Goal: Find specific page/section: Find specific page/section

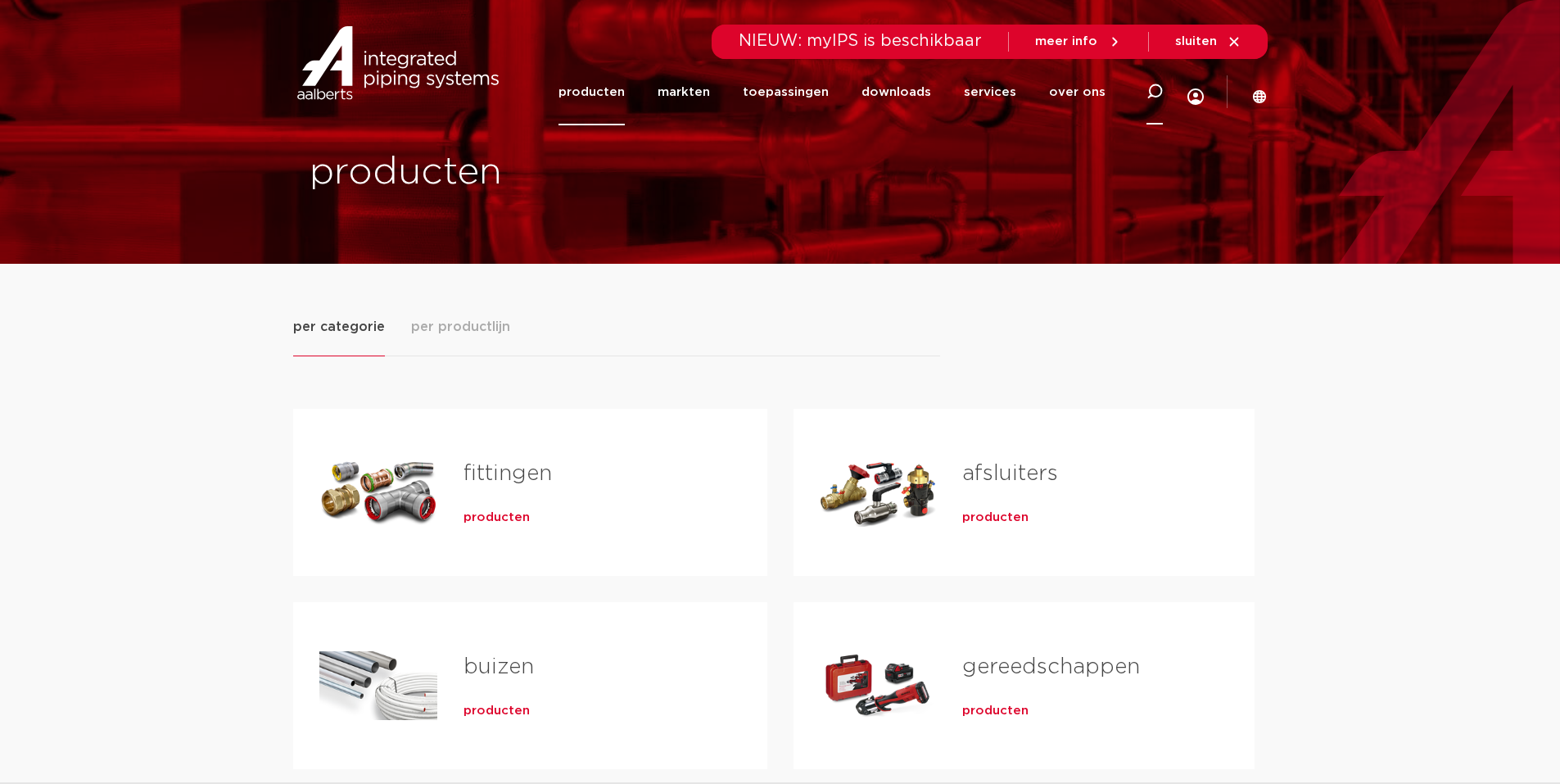
click at [1158, 87] on icon at bounding box center [1155, 91] width 16 height 16
type input "6201351"
click button "Zoeken" at bounding box center [0, 0] width 0 height 0
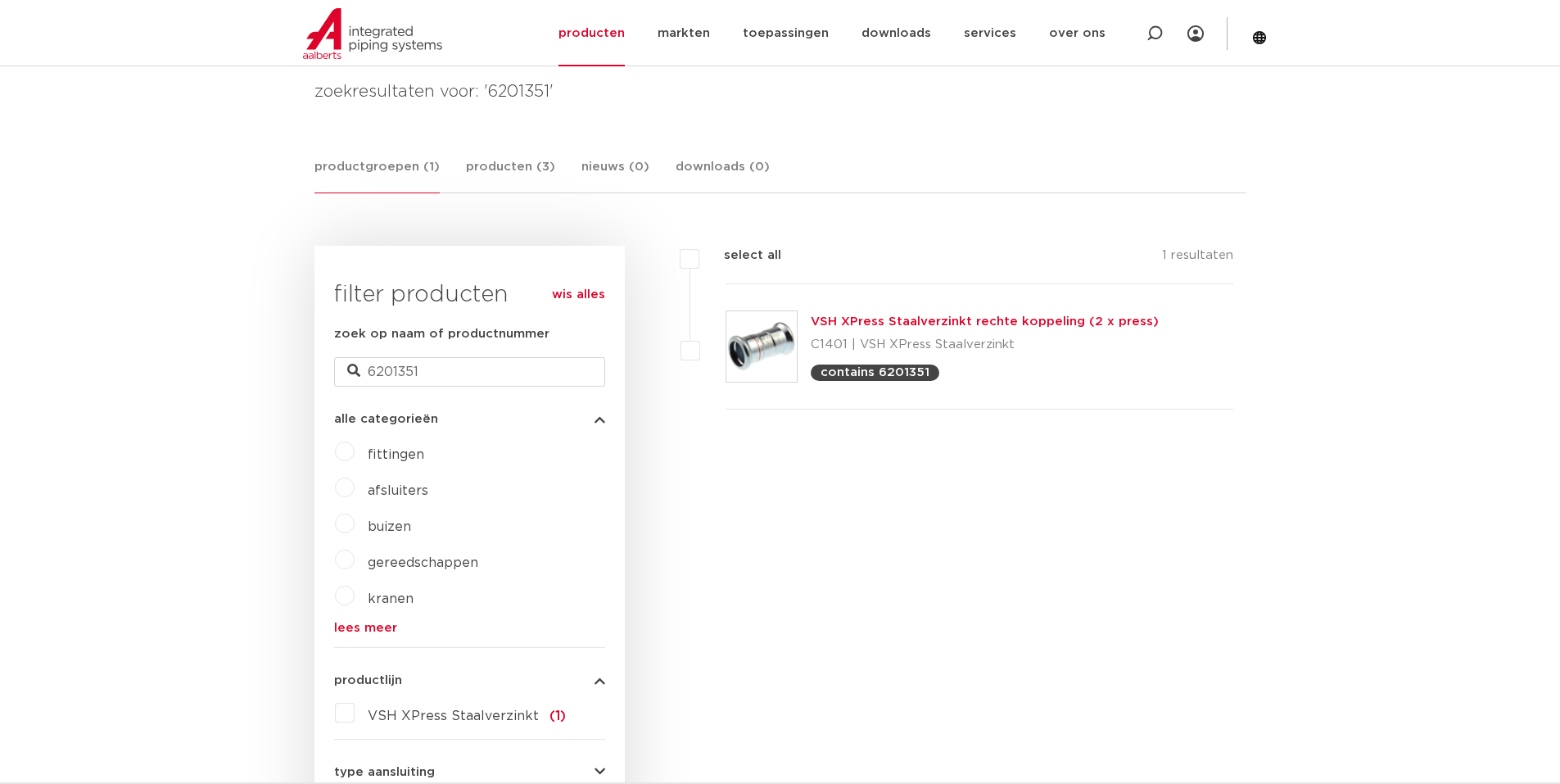
scroll to position [245, 0]
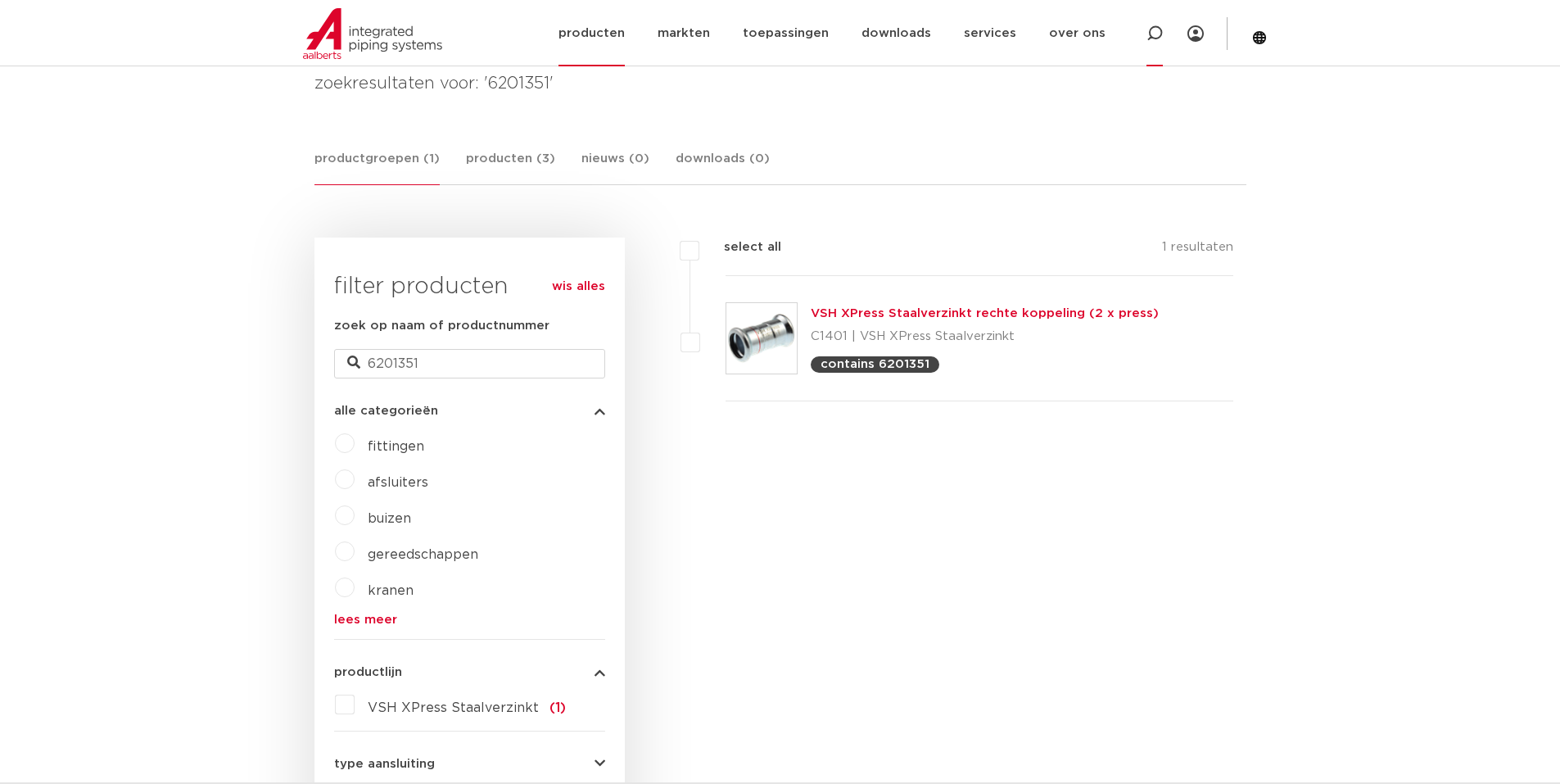
click at [1152, 32] on icon at bounding box center [1155, 33] width 16 height 16
type input "6190954"
click button "Zoeken" at bounding box center [0, 0] width 0 height 0
click at [1154, 30] on icon at bounding box center [1155, 33] width 16 height 16
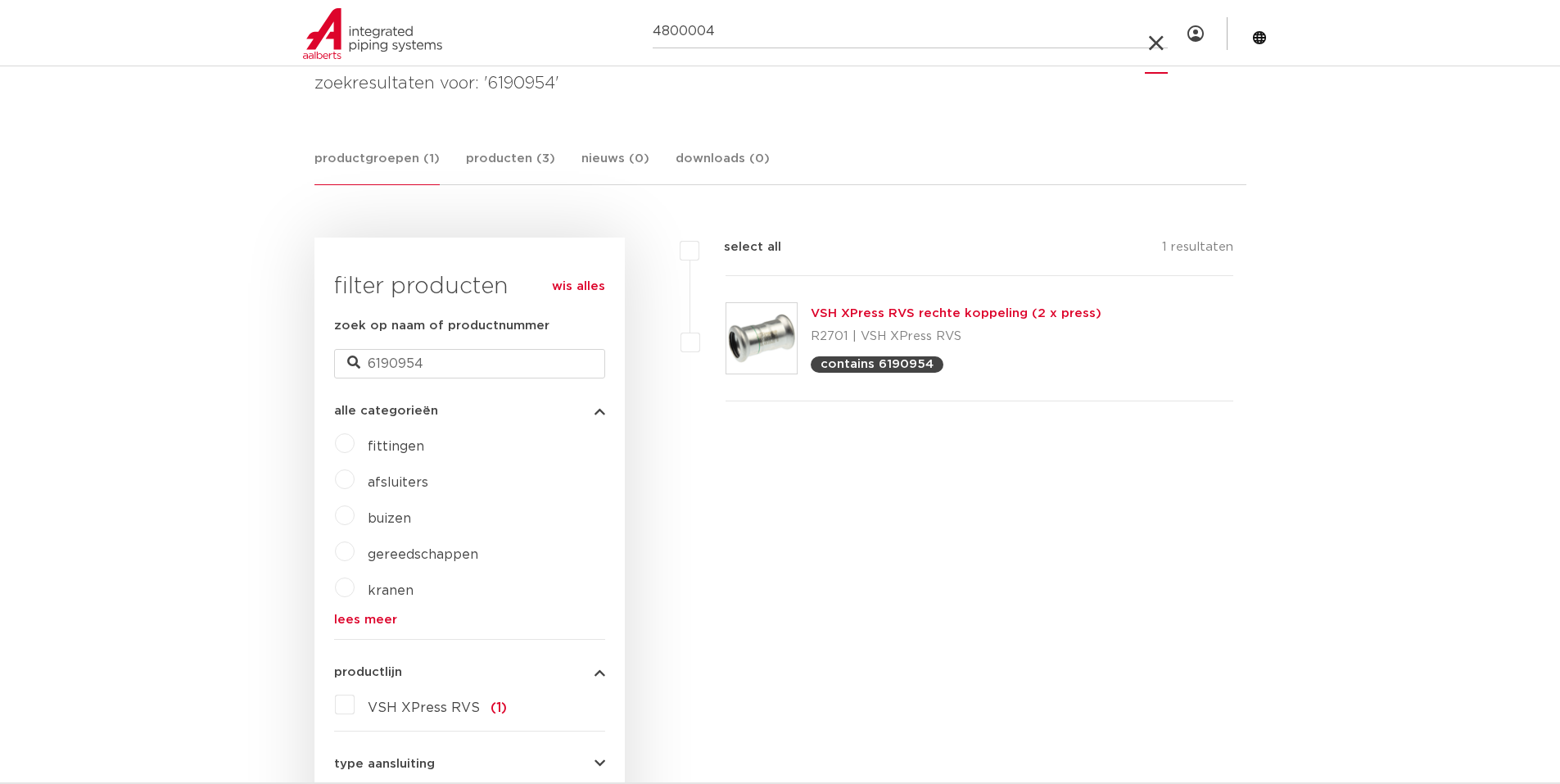
type input "4800004"
click button "Zoeken" at bounding box center [0, 0] width 0 height 0
